Goal: Navigation & Orientation: Find specific page/section

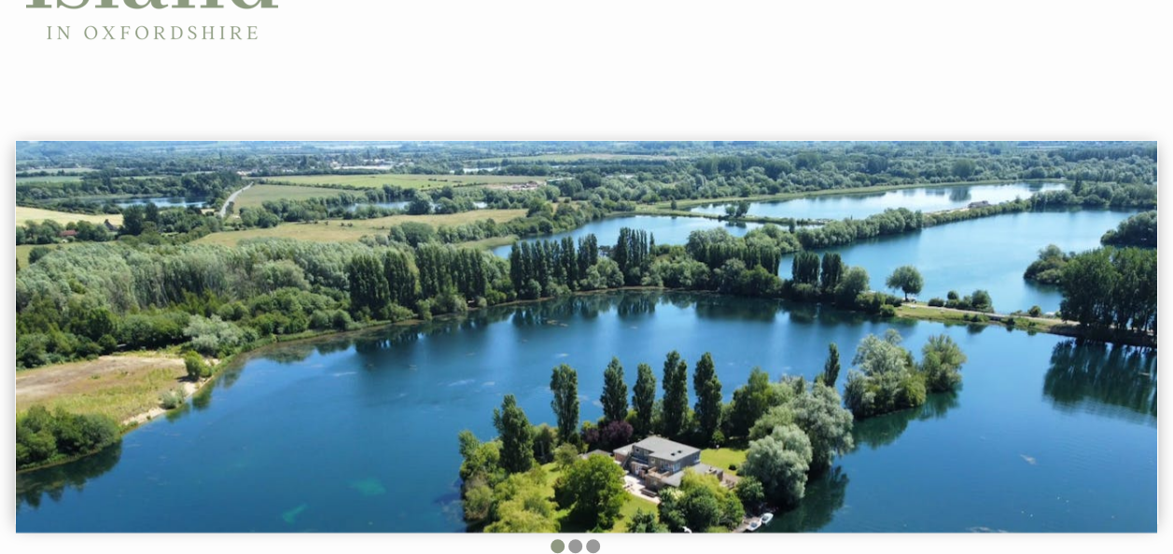
scroll to position [373, 0]
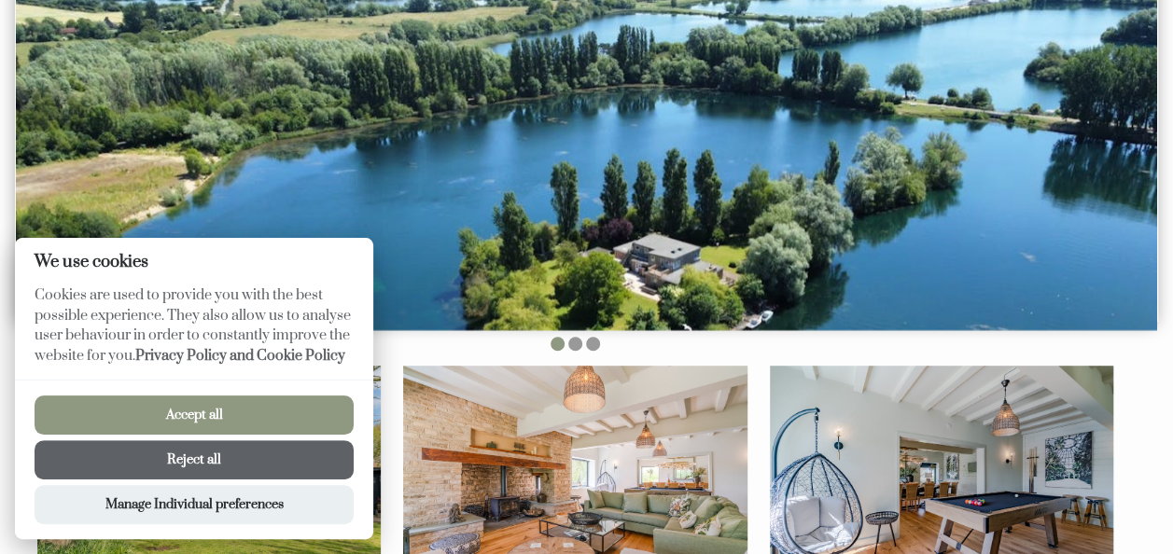
click at [178, 419] on button "Accept all" at bounding box center [194, 415] width 319 height 39
checkbox input "true"
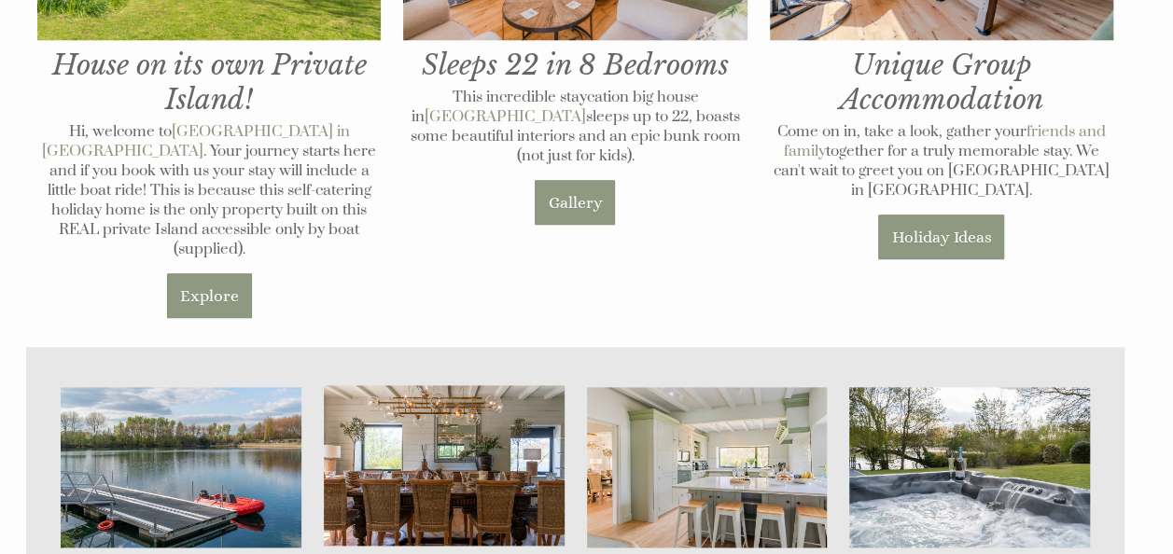
scroll to position [945, 0]
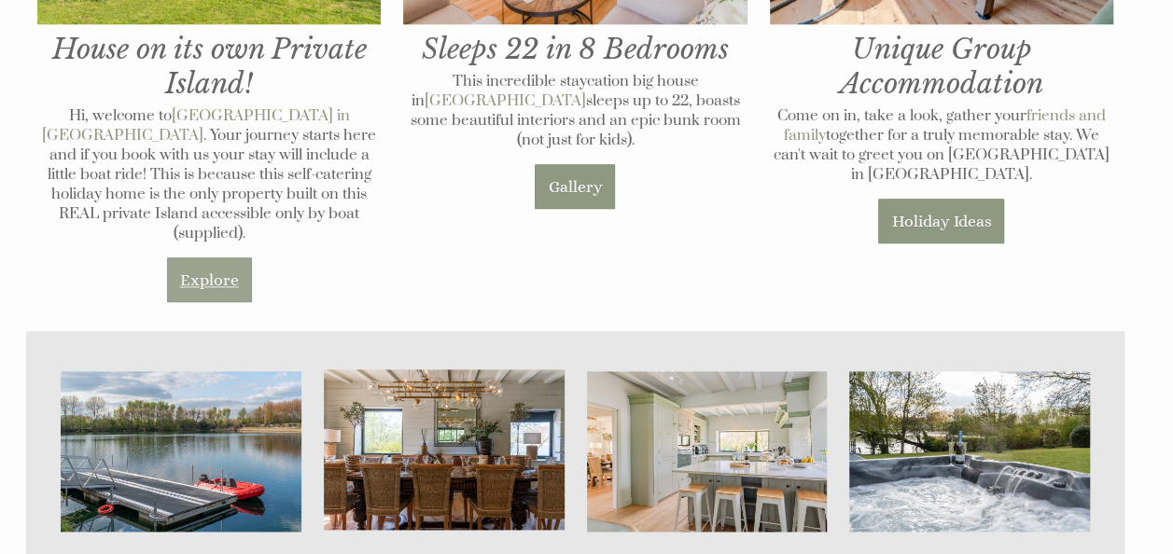
click at [236, 258] on link "Explore" at bounding box center [209, 280] width 85 height 45
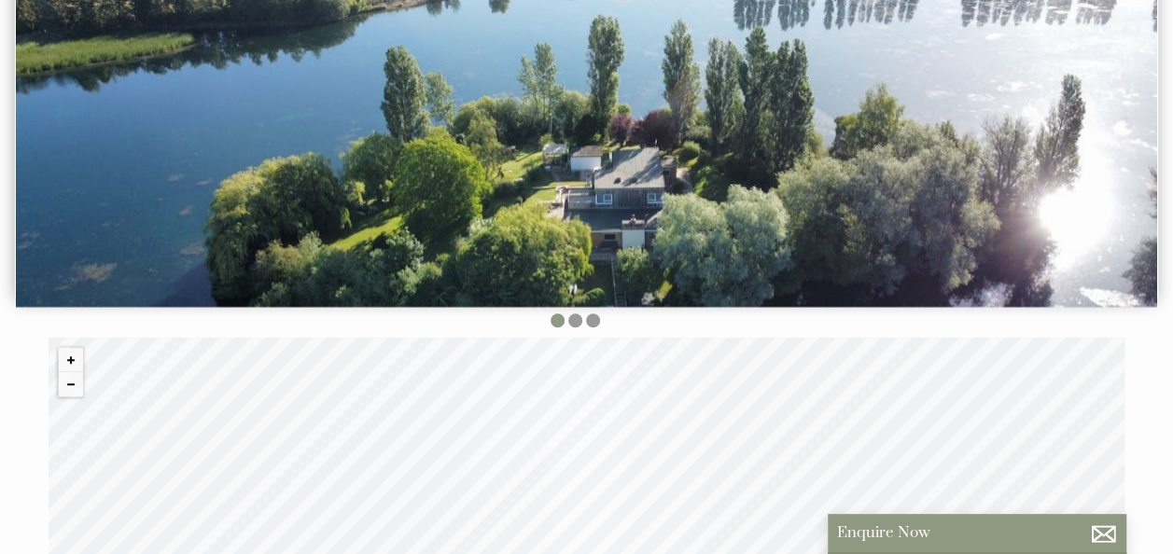
scroll to position [280, 0]
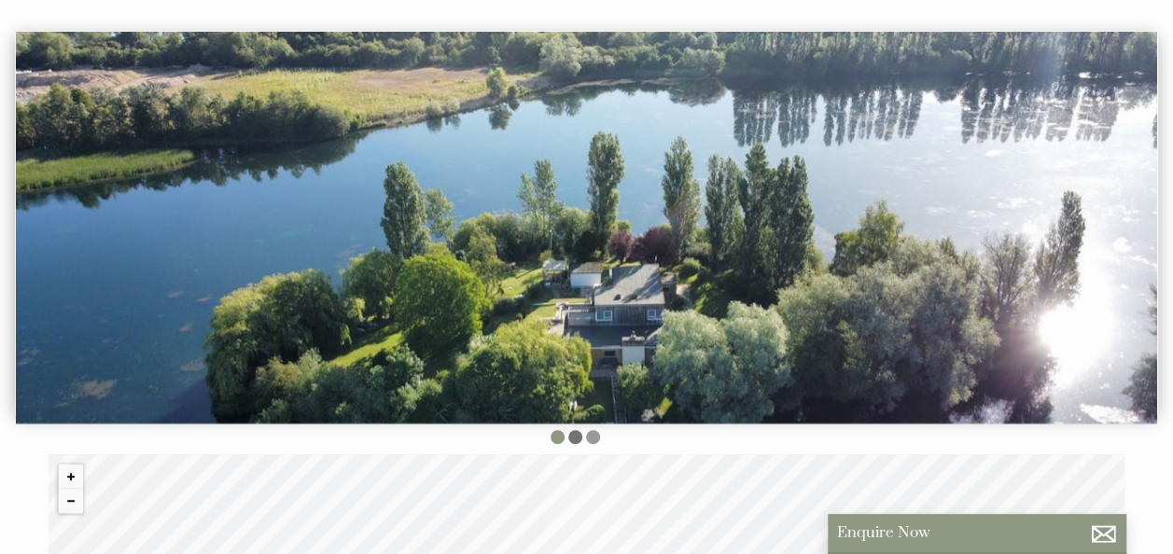
click at [569, 436] on li at bounding box center [575, 437] width 14 height 14
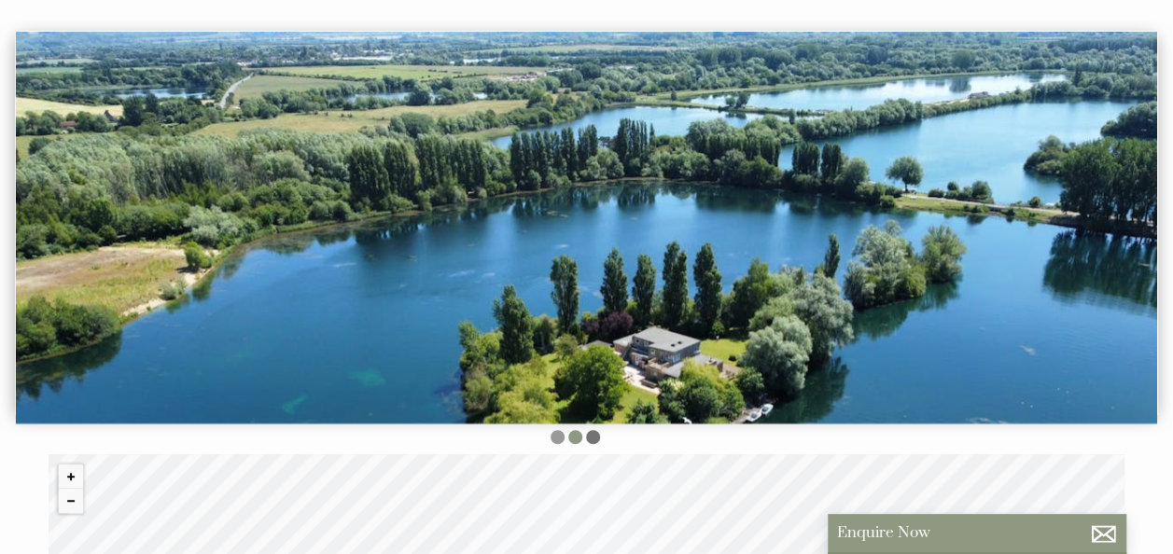
click at [596, 442] on li at bounding box center [593, 437] width 14 height 14
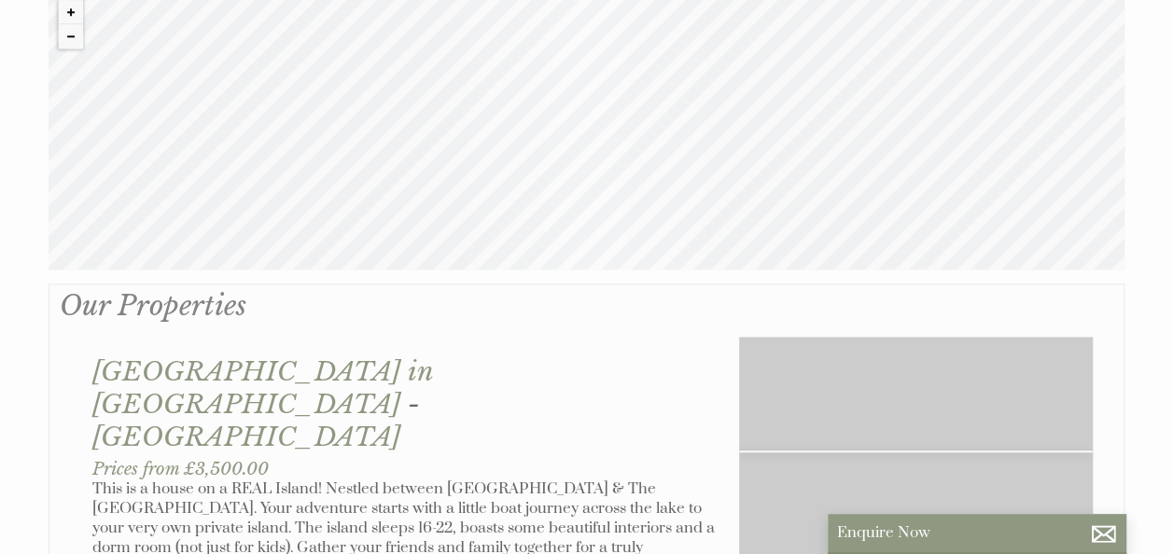
scroll to position [405, 0]
